Goal: Check status

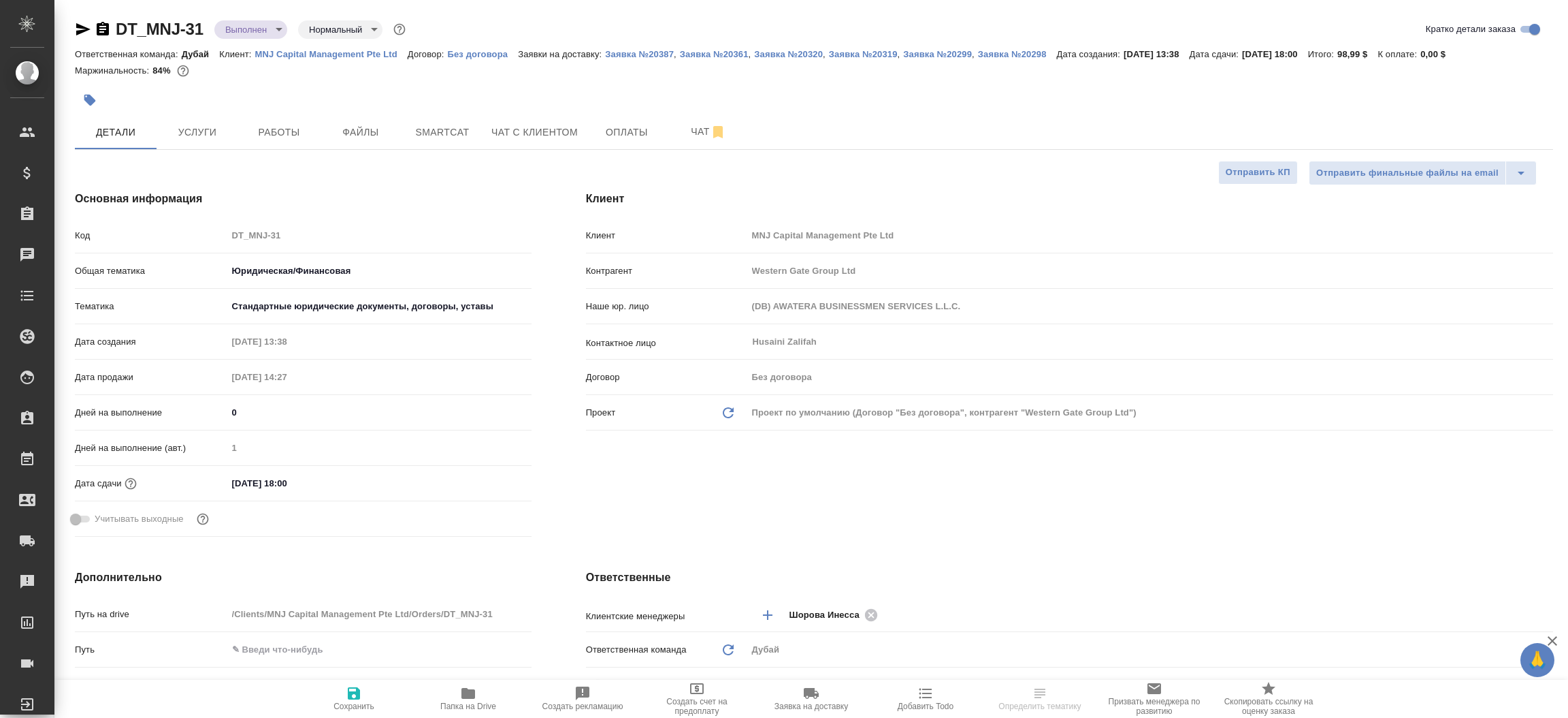
select select "RU"
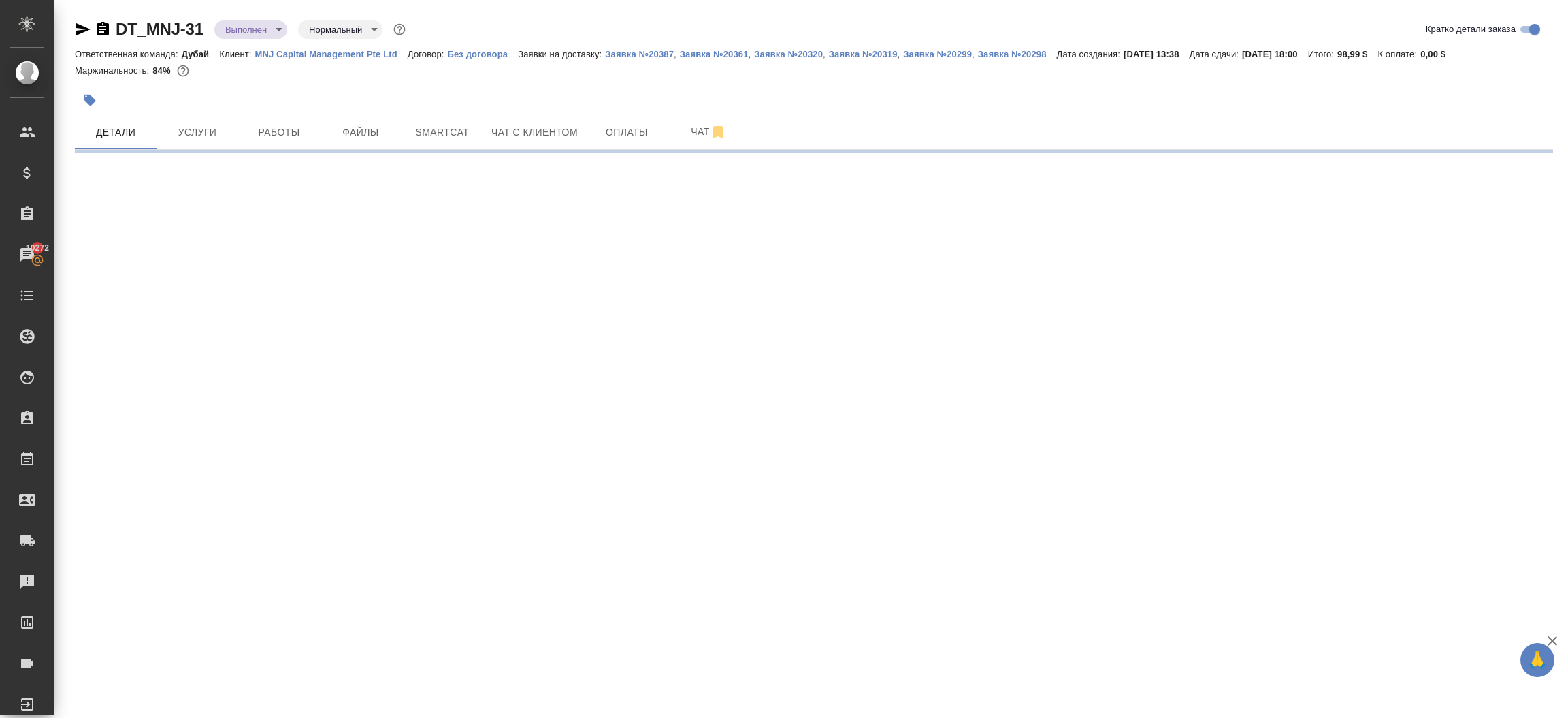
select select "RU"
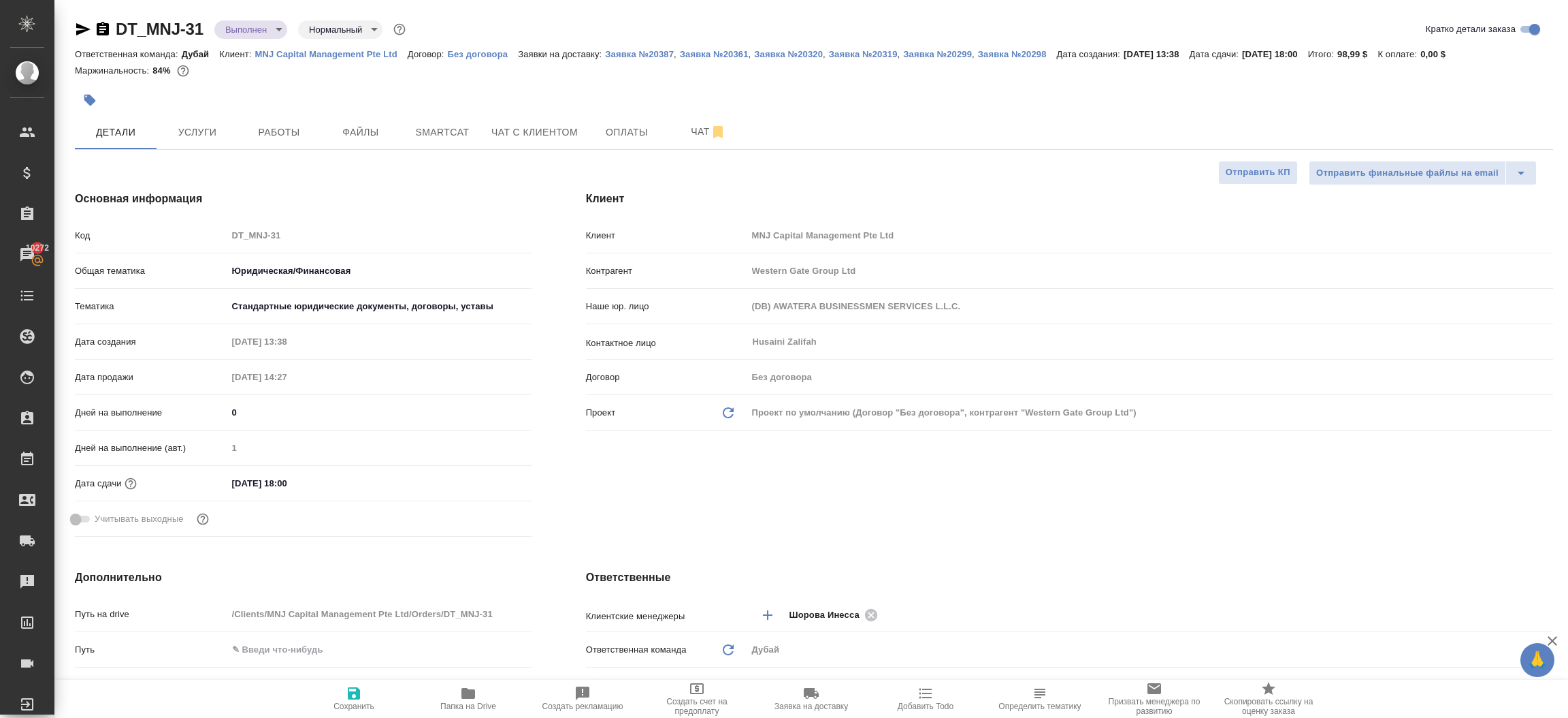
type textarea "x"
select select "RU"
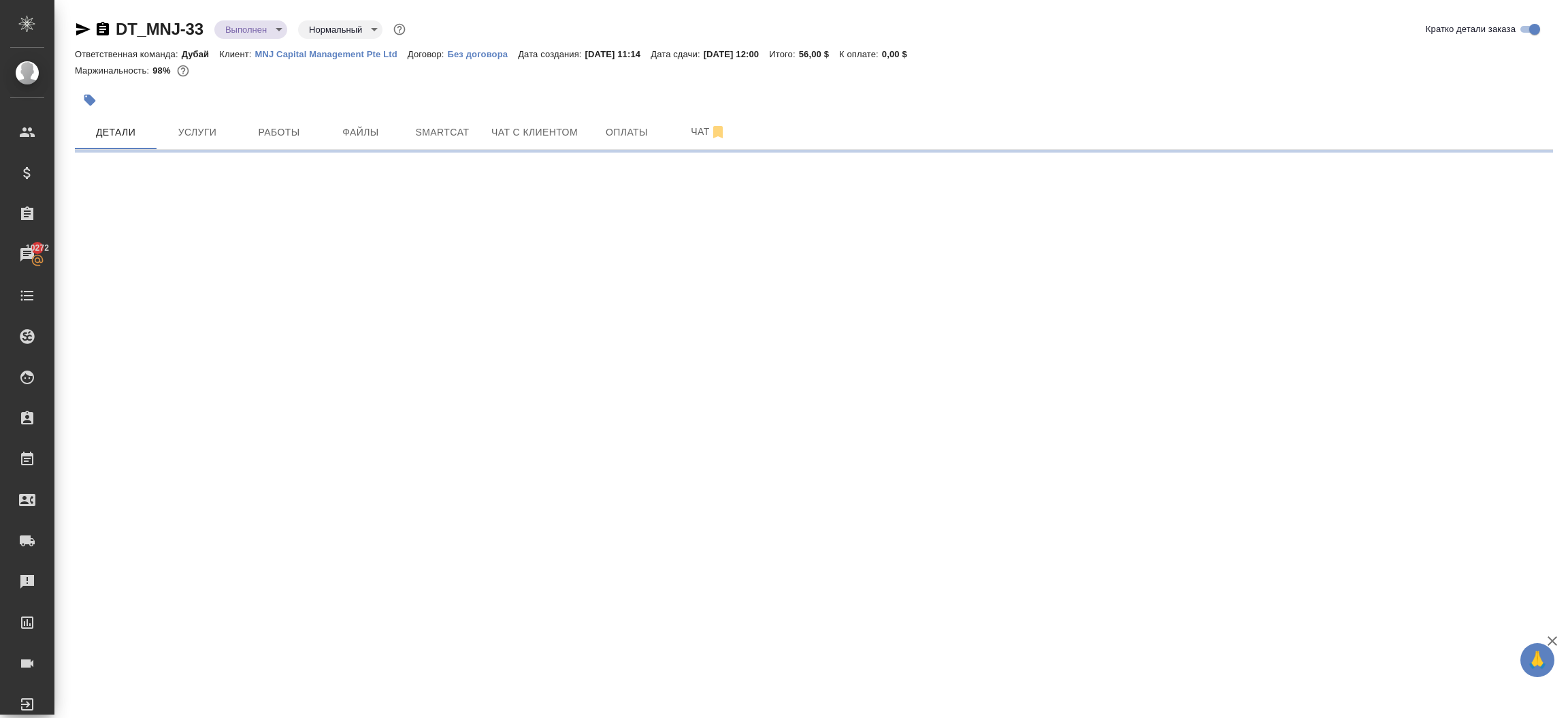
select select "RU"
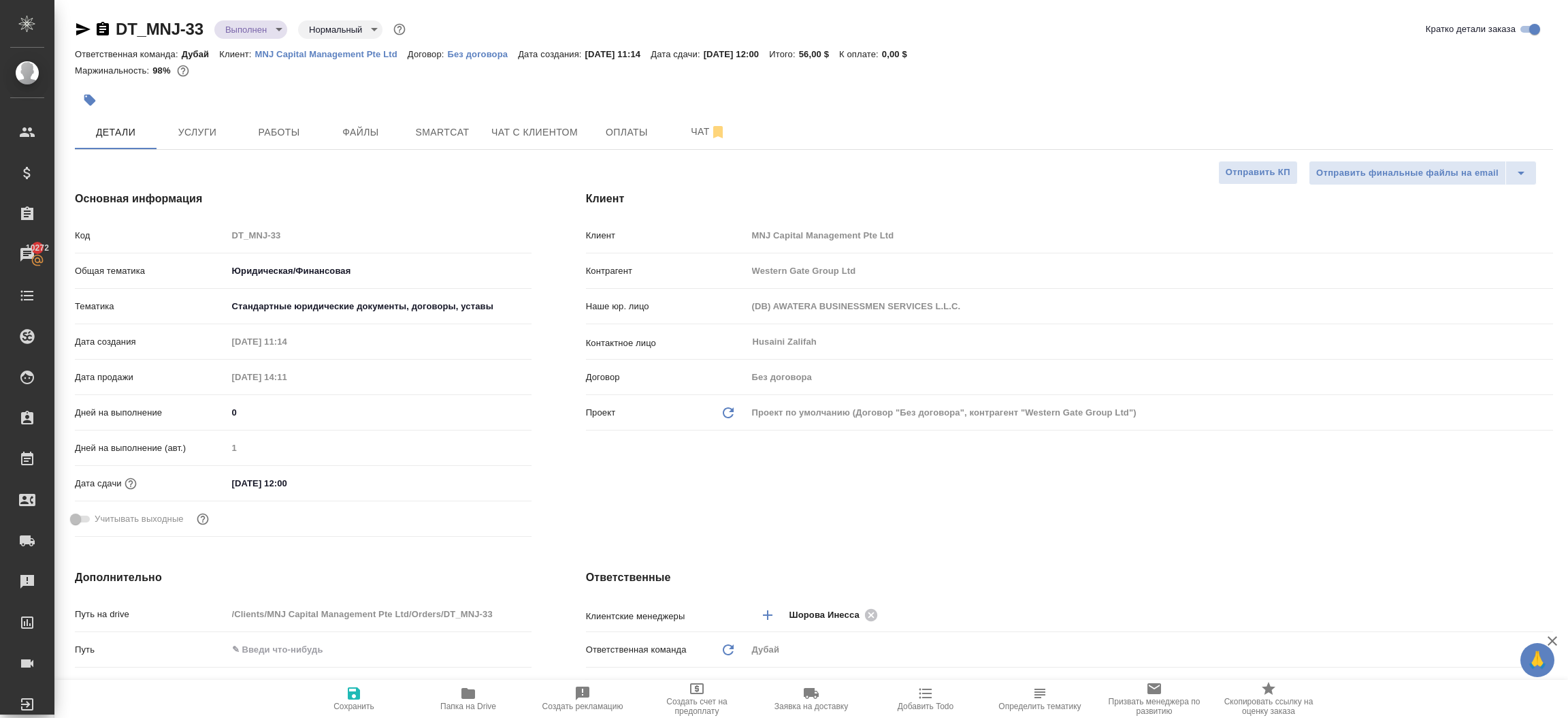
type textarea "x"
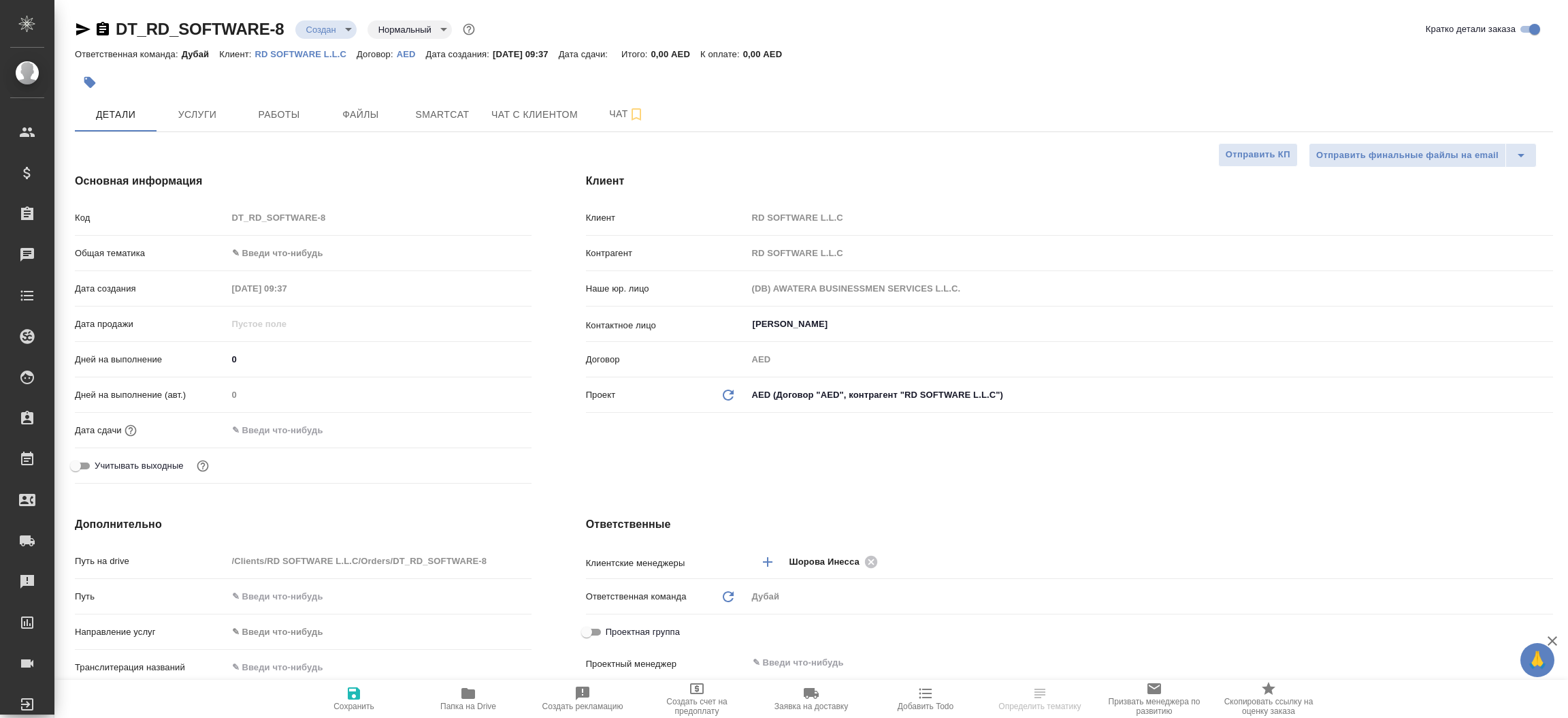
select select "RU"
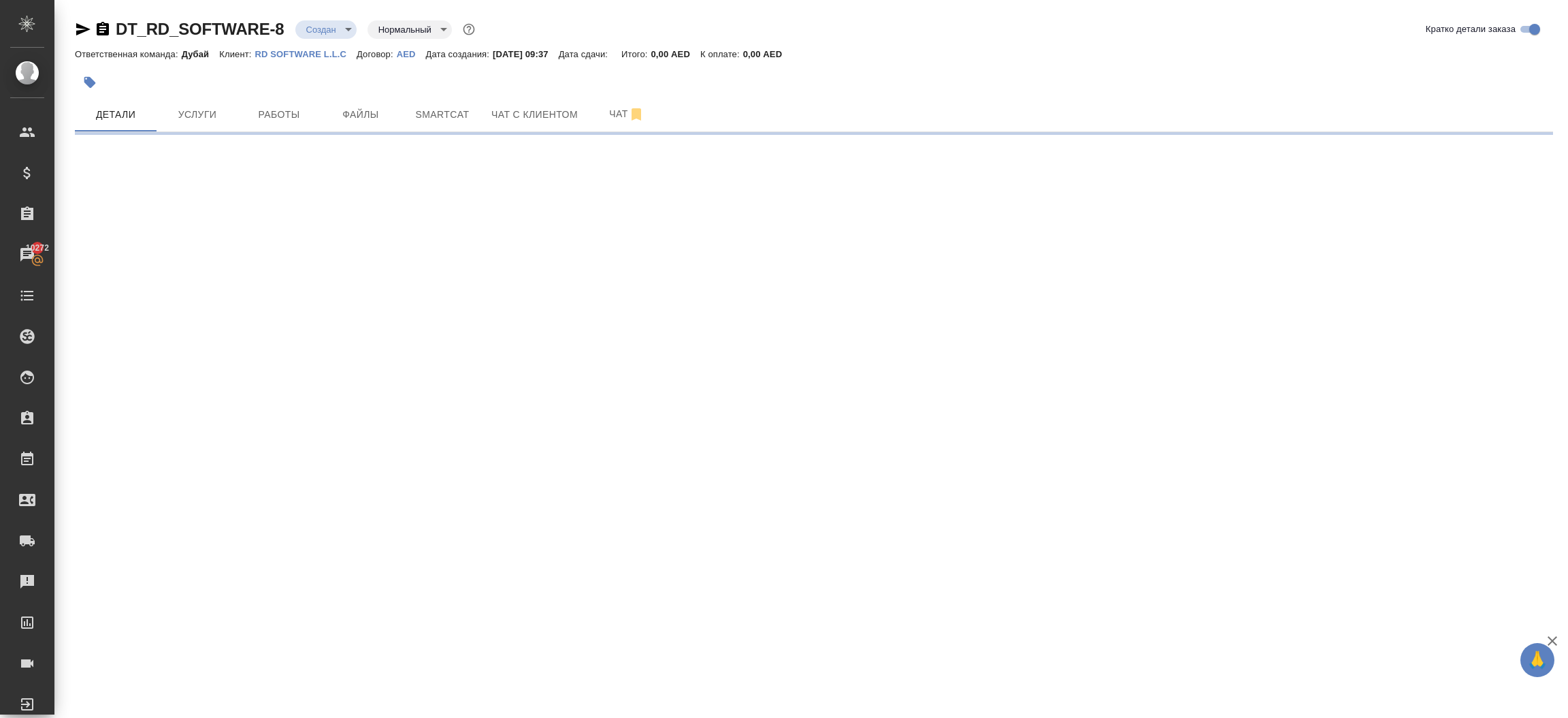
select select "RU"
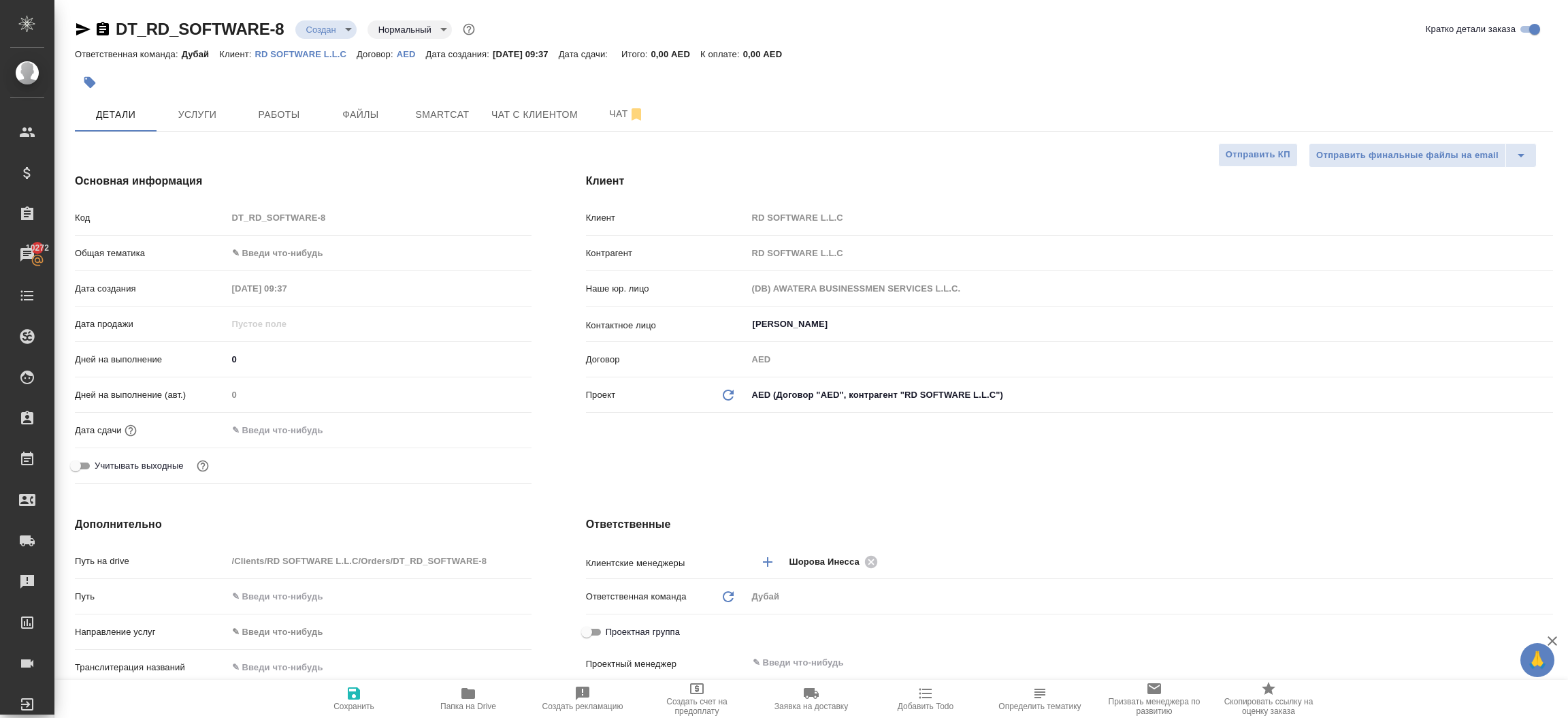
type textarea "x"
